Goal: Use online tool/utility: Use online tool/utility

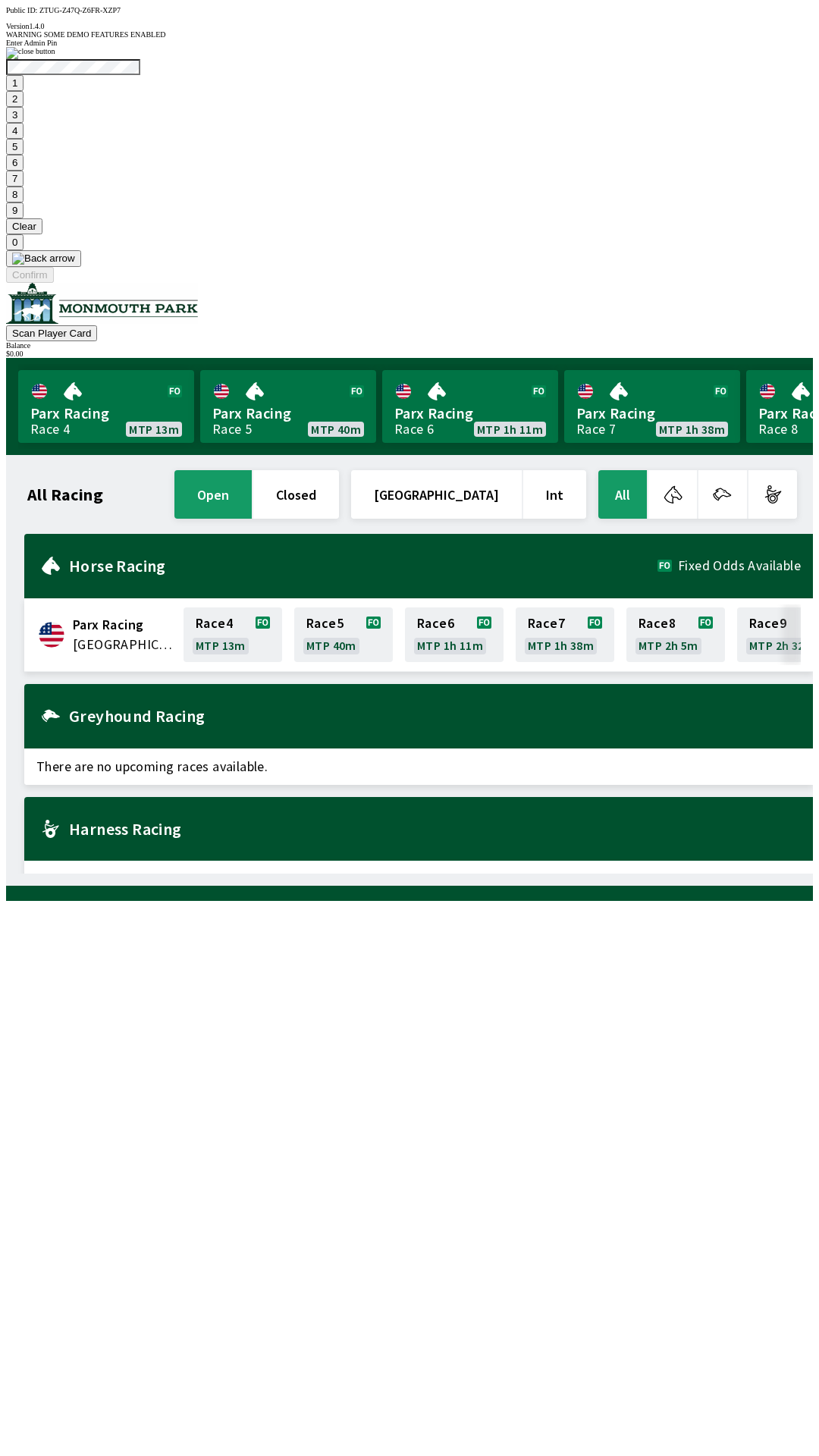
click at [24, 218] on button "9" at bounding box center [15, 210] width 17 height 16
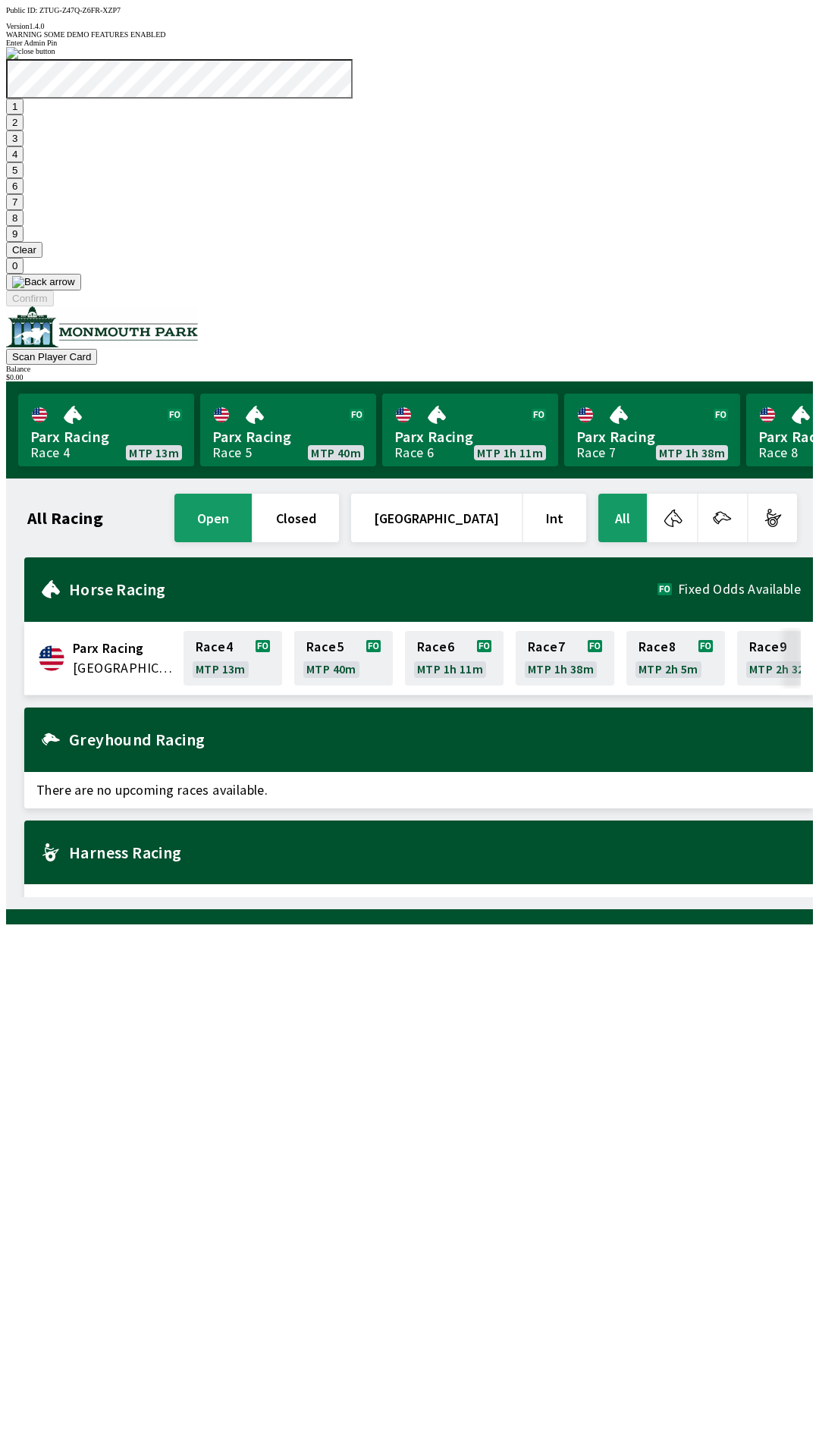
click at [24, 210] on button "7" at bounding box center [15, 202] width 17 height 16
click at [24, 147] on button "3" at bounding box center [15, 139] width 17 height 16
click at [54, 306] on button "Confirm" at bounding box center [30, 299] width 48 height 16
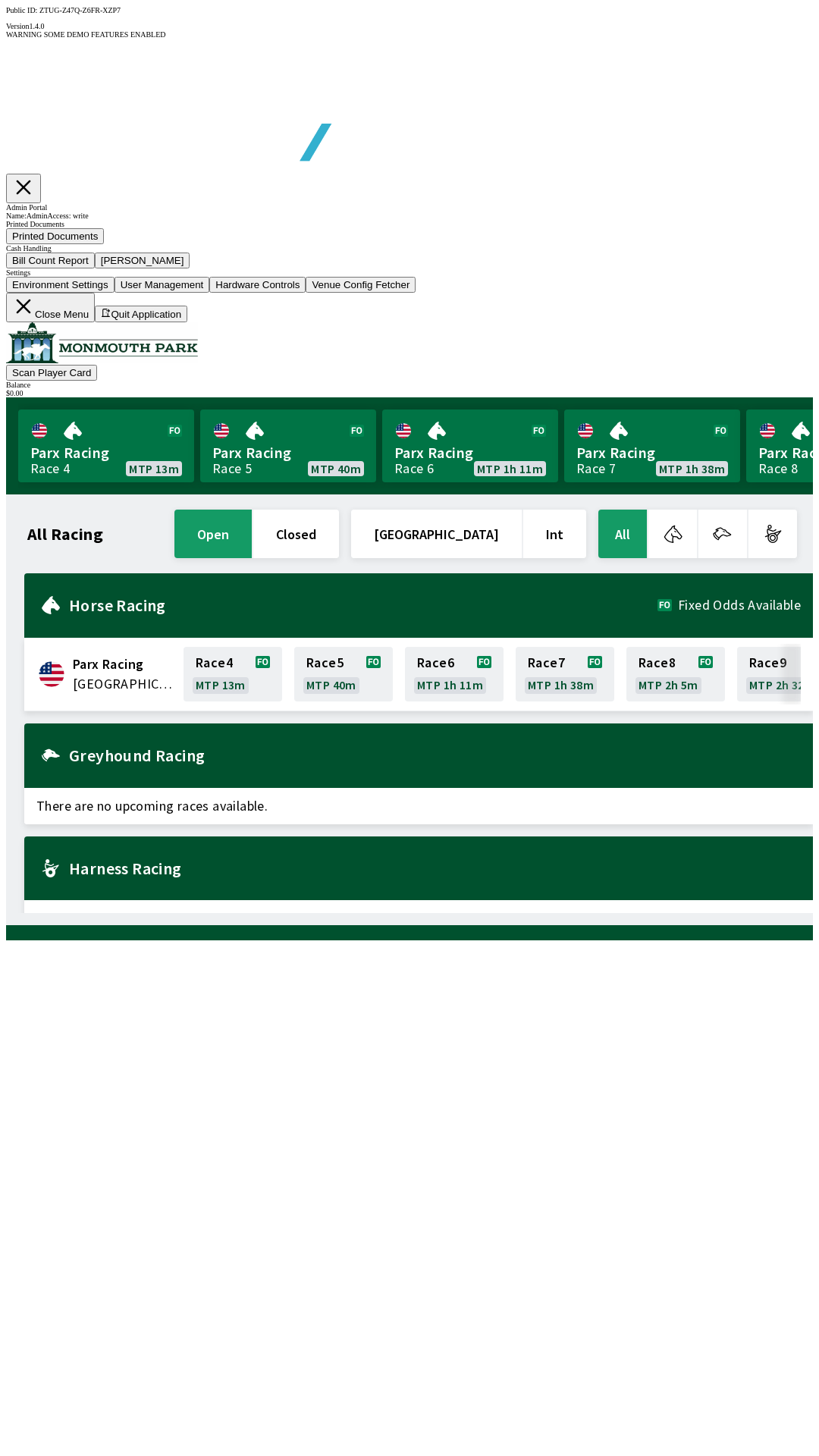
click at [94, 269] on button "Bill Count Report" at bounding box center [50, 261] width 89 height 16
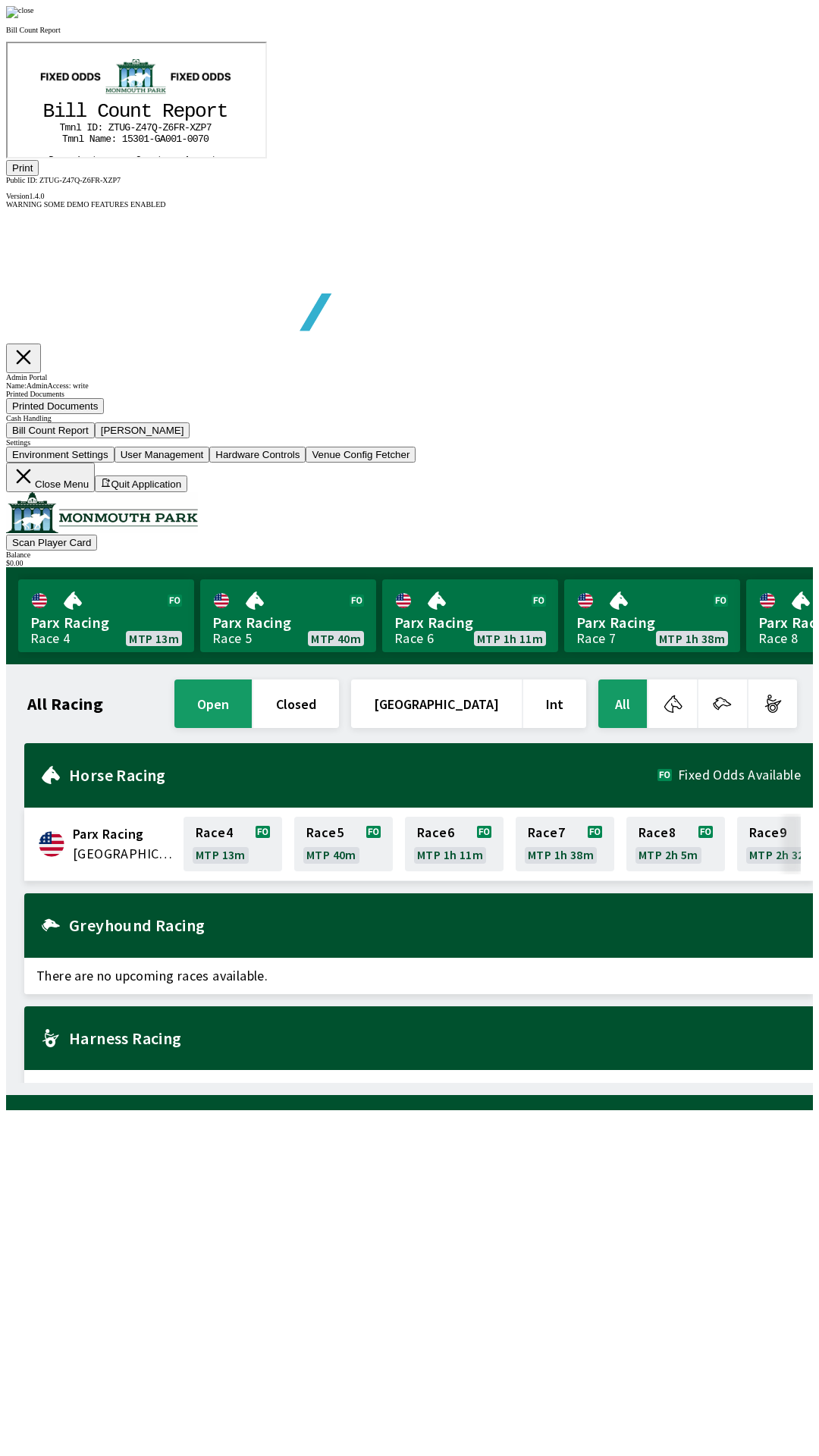
scroll to position [177, 0]
click at [39, 176] on button "Print" at bounding box center [22, 168] width 32 height 16
click at [34, 18] on img at bounding box center [20, 12] width 28 height 12
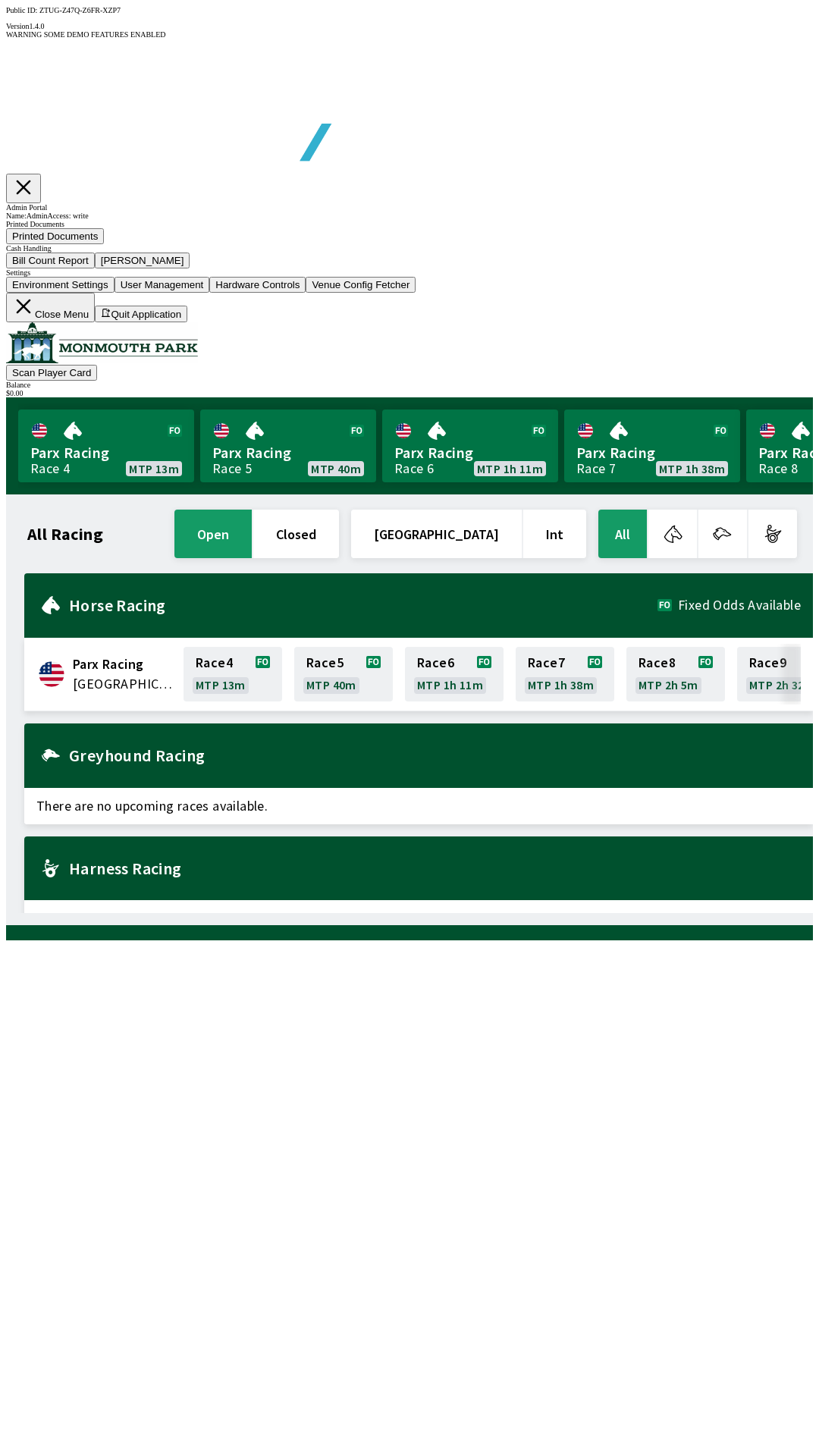
click at [191, 269] on button "[PERSON_NAME]" at bounding box center [142, 261] width 95 height 16
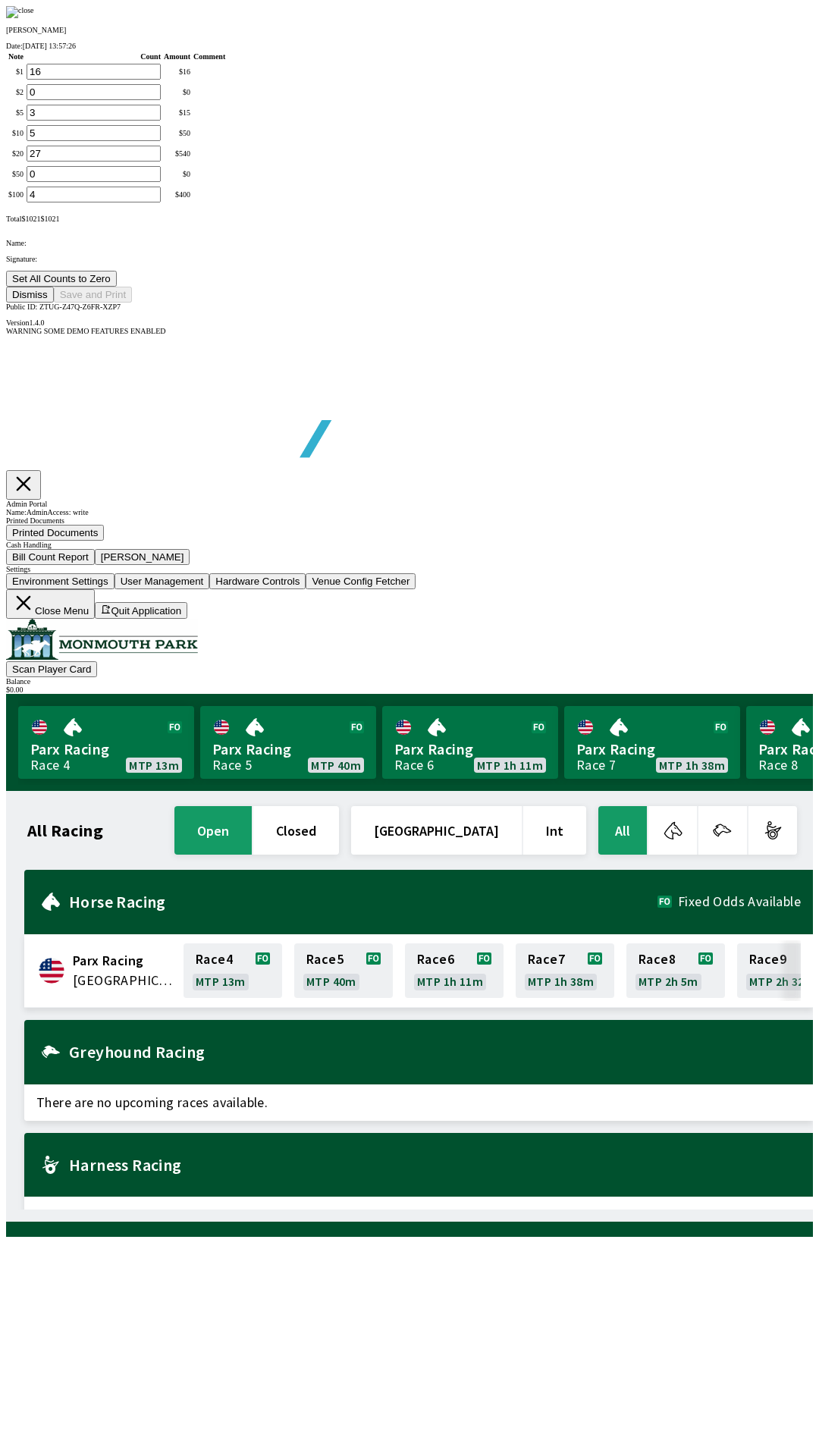
click at [117, 287] on button "Set All Counts to Zero" at bounding box center [61, 279] width 111 height 16
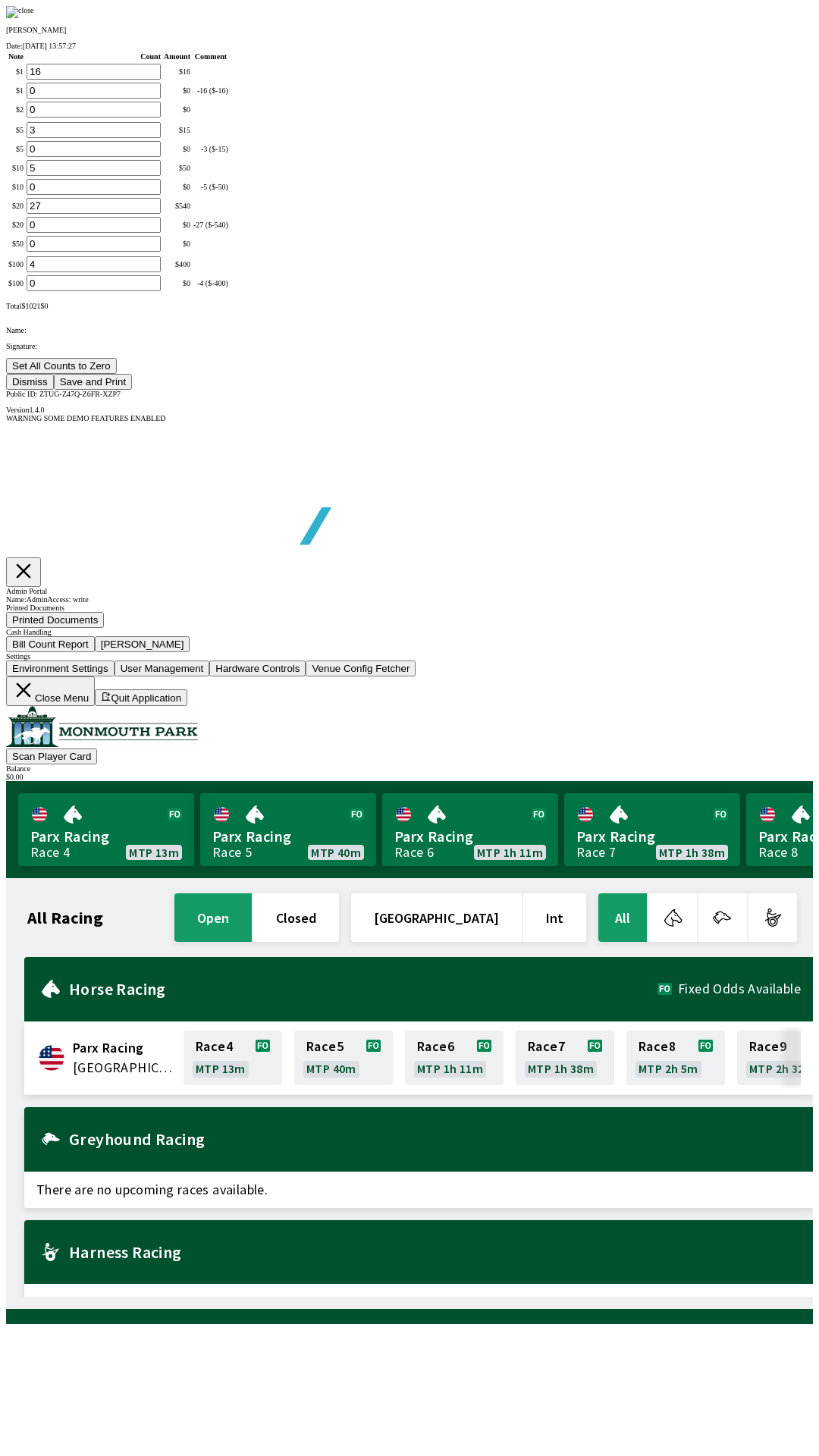
click at [132, 390] on button "Save and Print" at bounding box center [92, 382] width 78 height 16
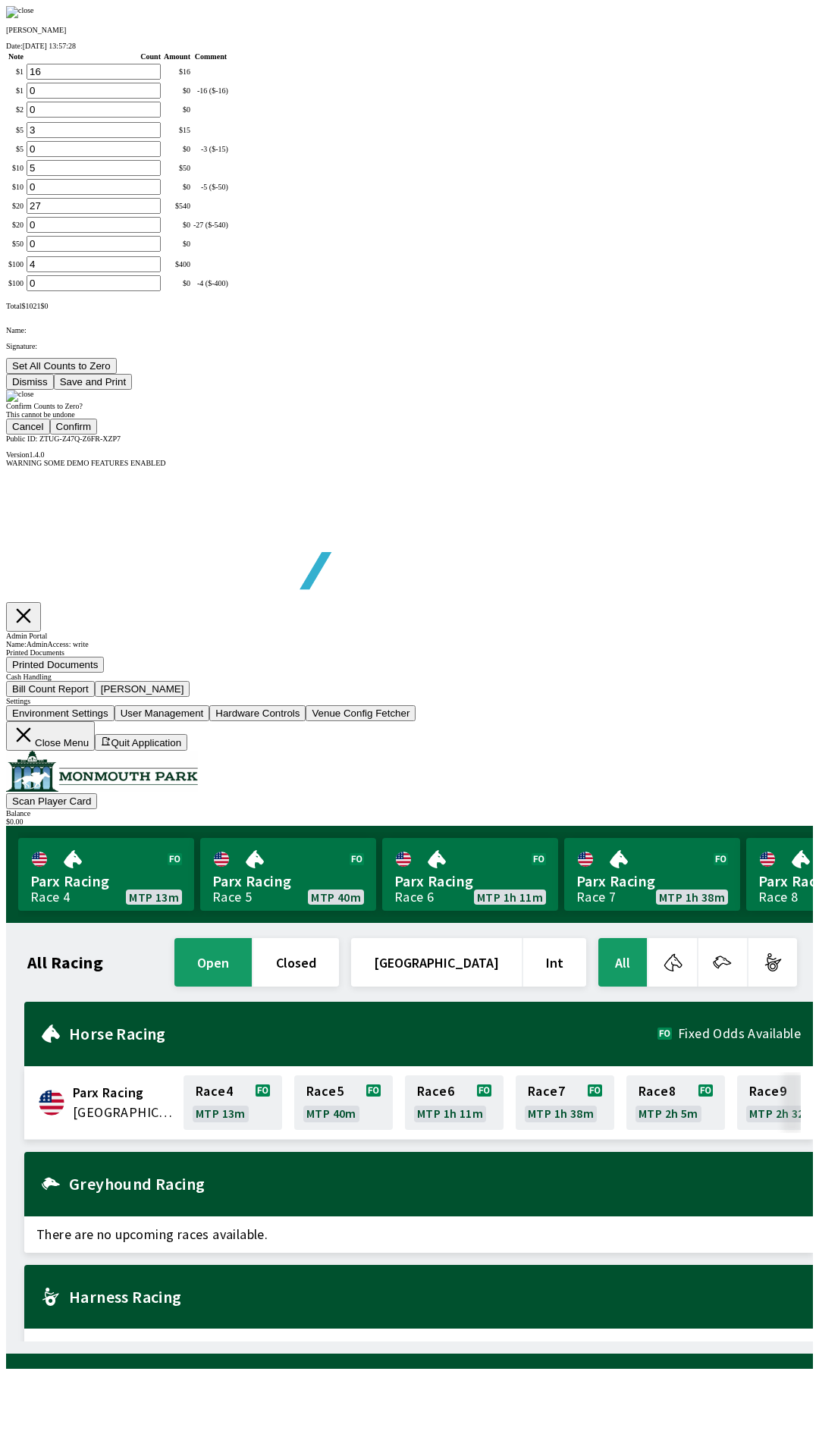
click at [98, 435] on button "Confirm" at bounding box center [74, 426] width 48 height 16
type input "0"
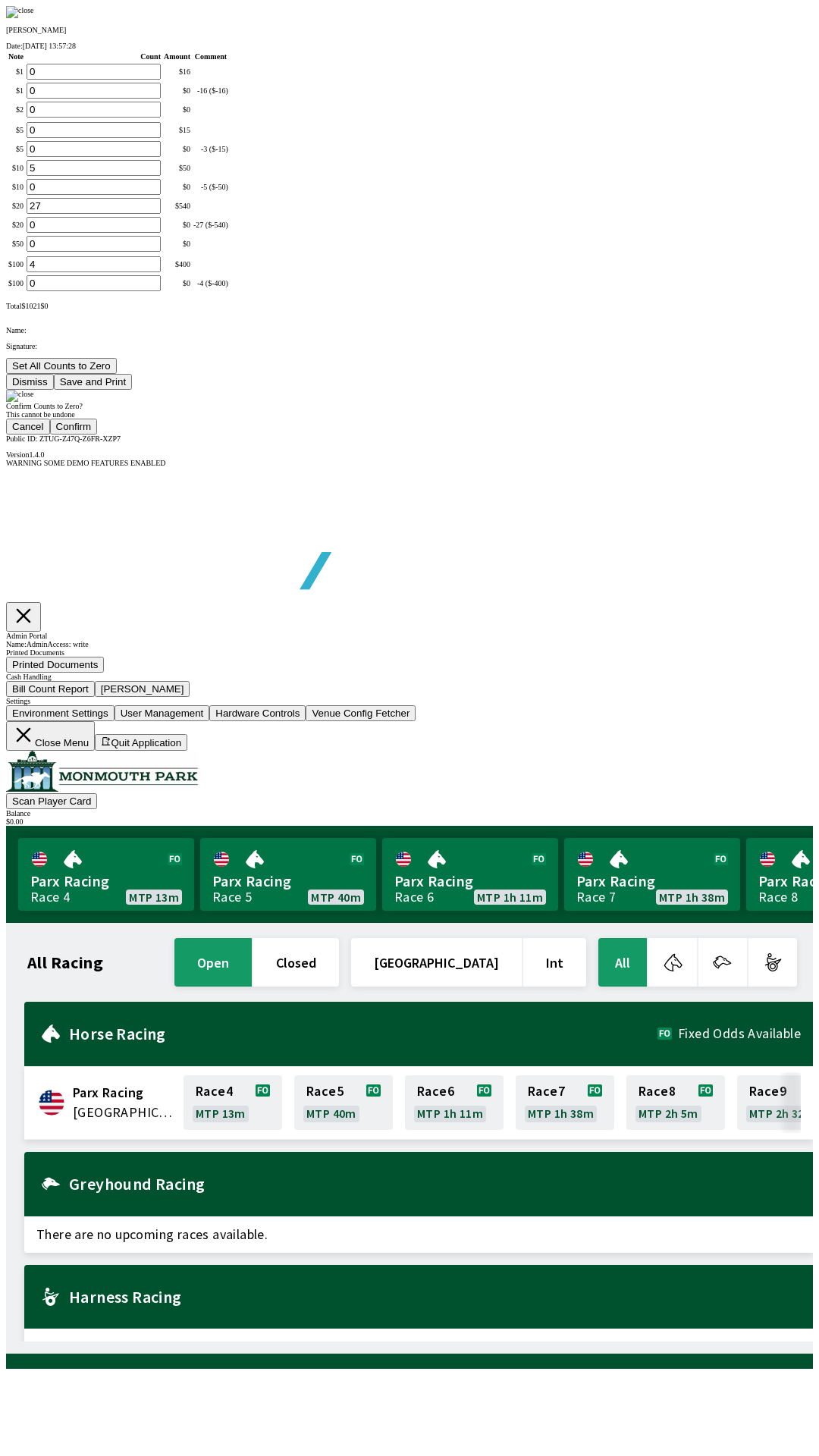
type input "0"
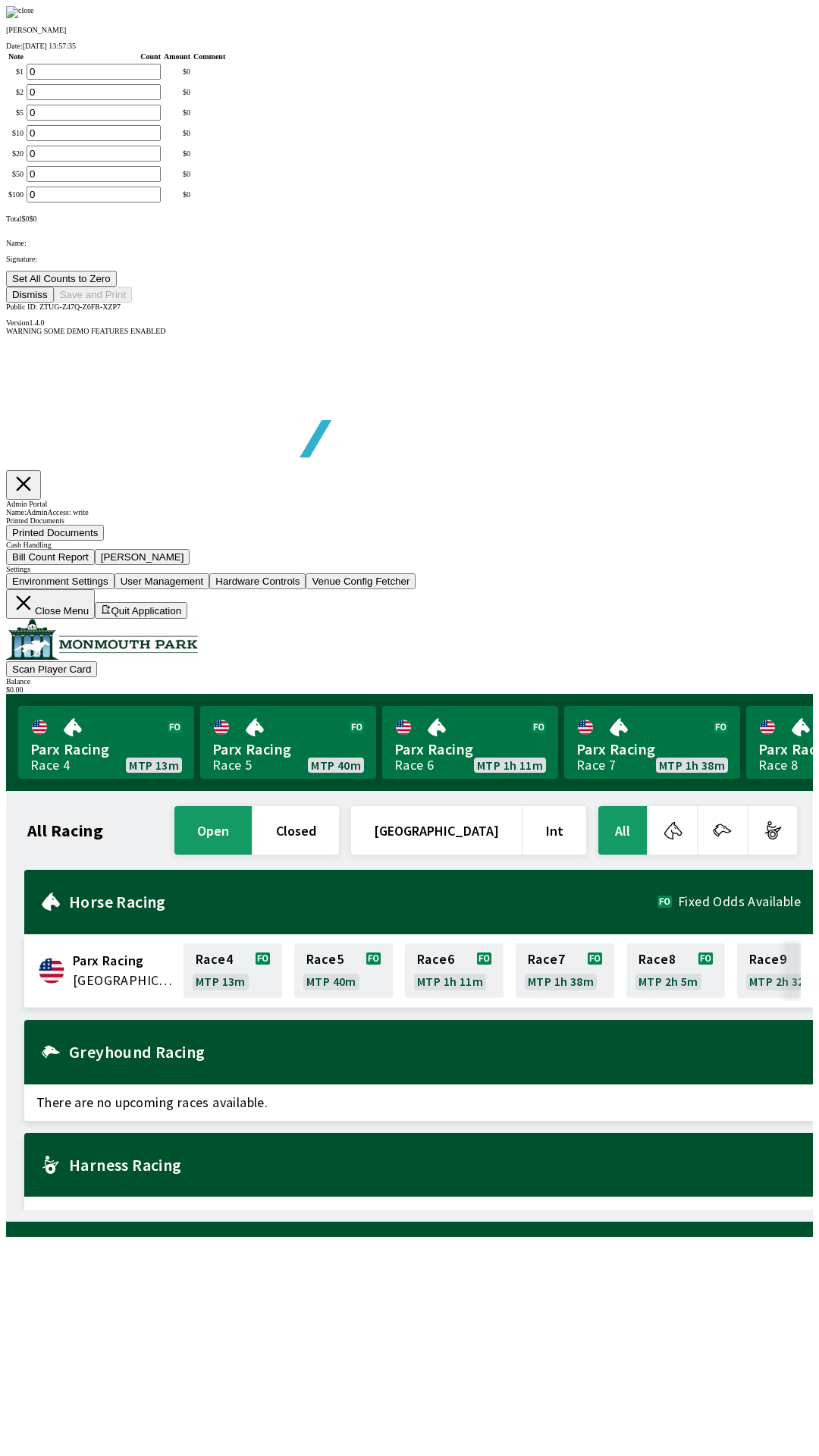
click at [54, 303] on button "Dismiss" at bounding box center [30, 295] width 48 height 16
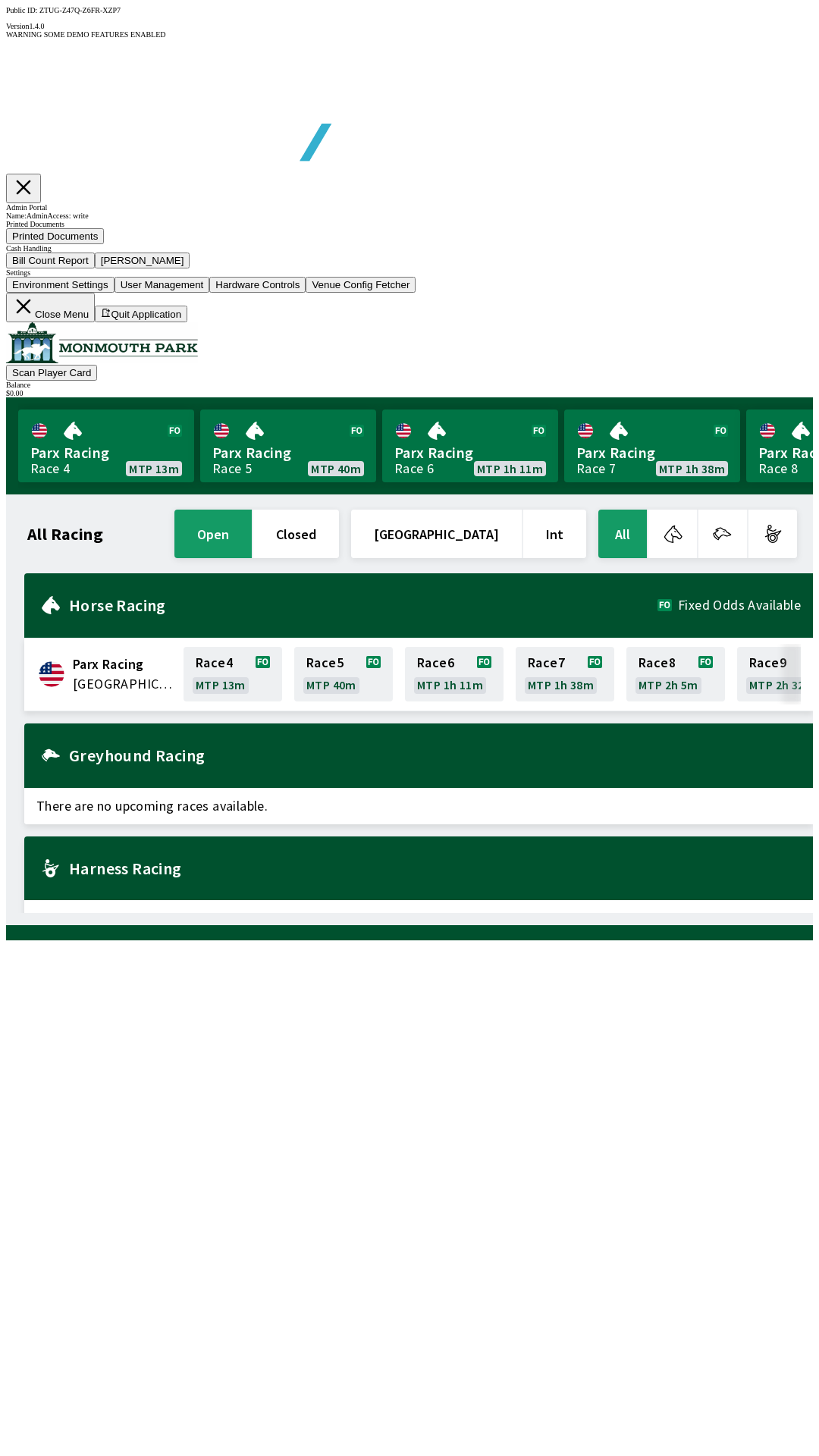
click at [94, 322] on button "Close Menu" at bounding box center [50, 308] width 89 height 30
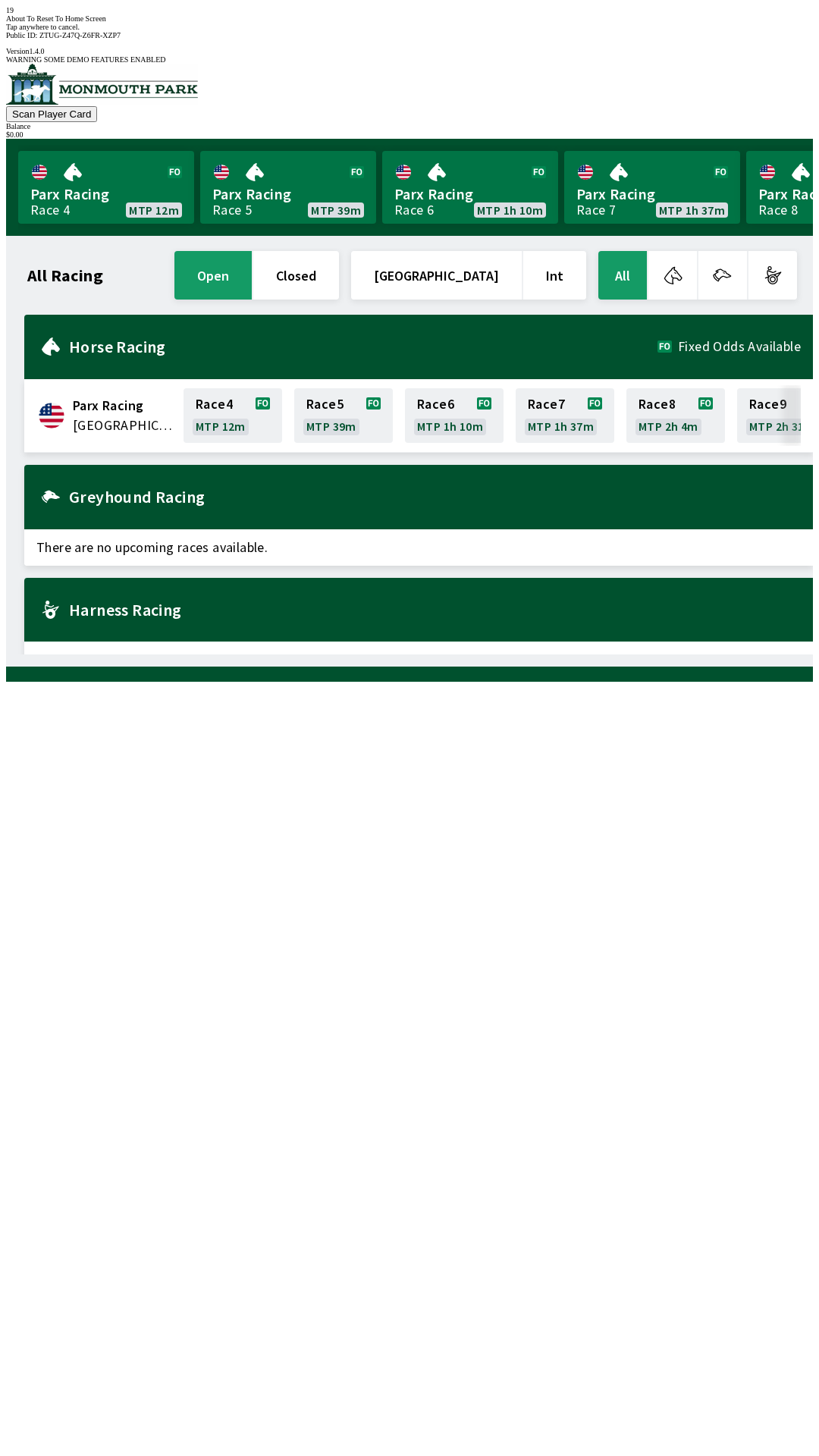
click at [373, 655] on div "All Racing open closed United States Int All Parx Racing United States Race 4 M…" at bounding box center [415, 451] width 795 height 407
